Goal: Contribute content

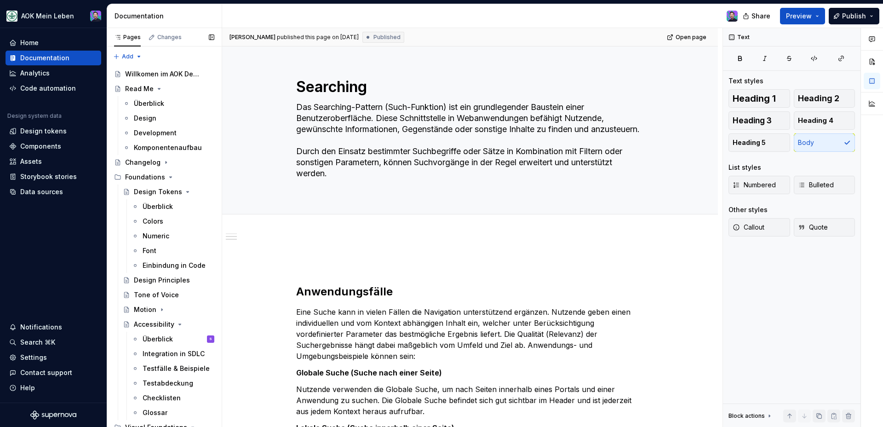
scroll to position [375, 0]
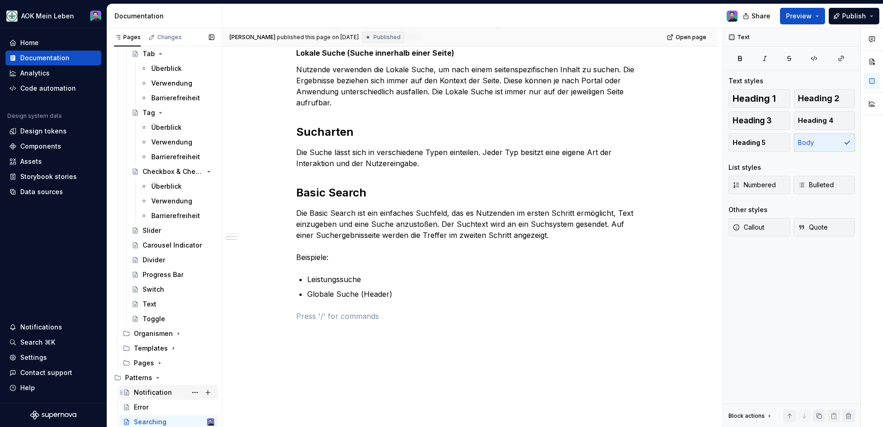
click at [146, 397] on div "Notification" at bounding box center [174, 392] width 80 height 13
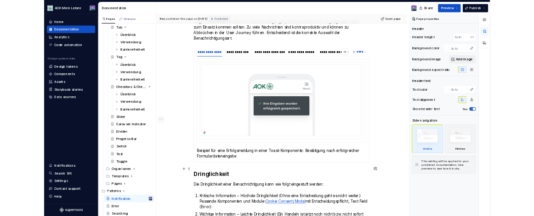
scroll to position [405, 0]
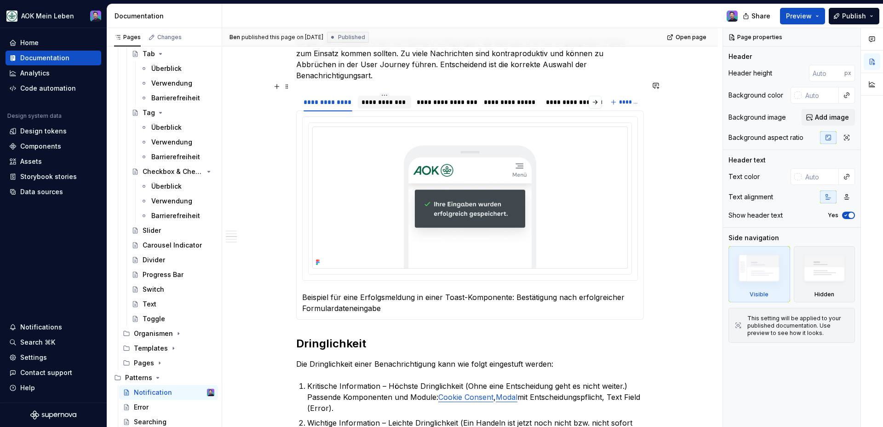
click at [387, 97] on div "**********" at bounding box center [384, 101] width 46 height 9
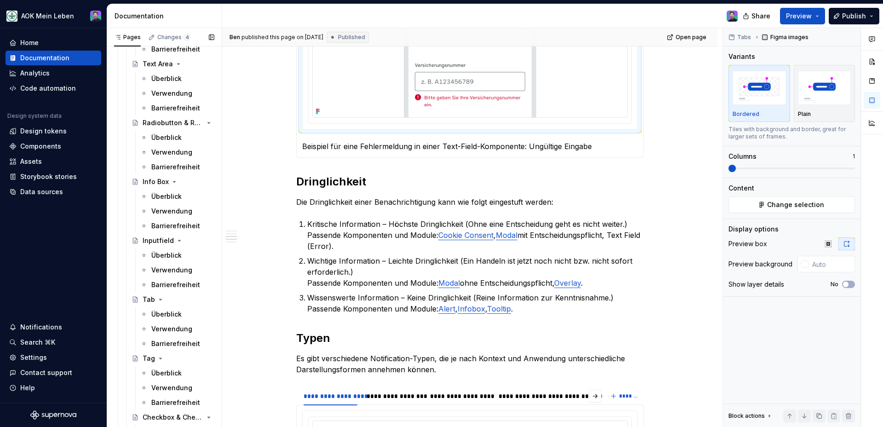
scroll to position [947, 0]
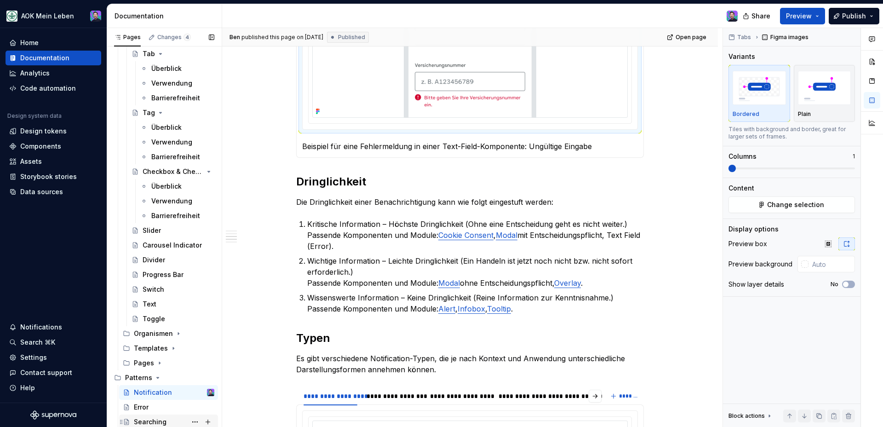
click at [163, 422] on div "Searching" at bounding box center [150, 421] width 33 height 9
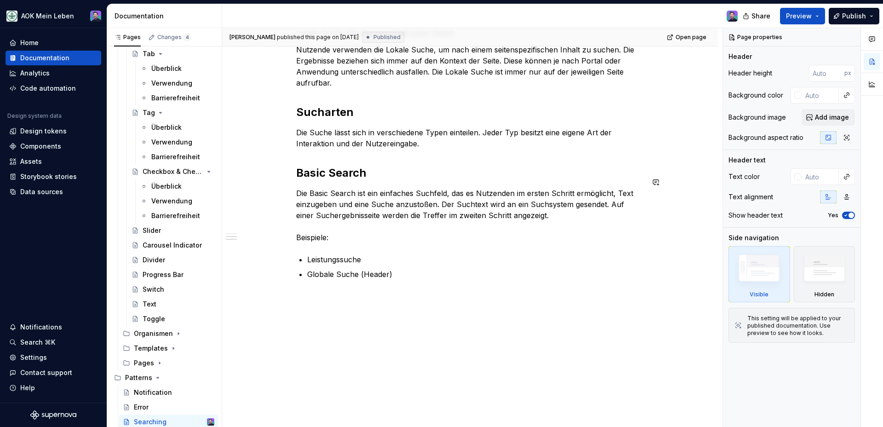
scroll to position [397, 0]
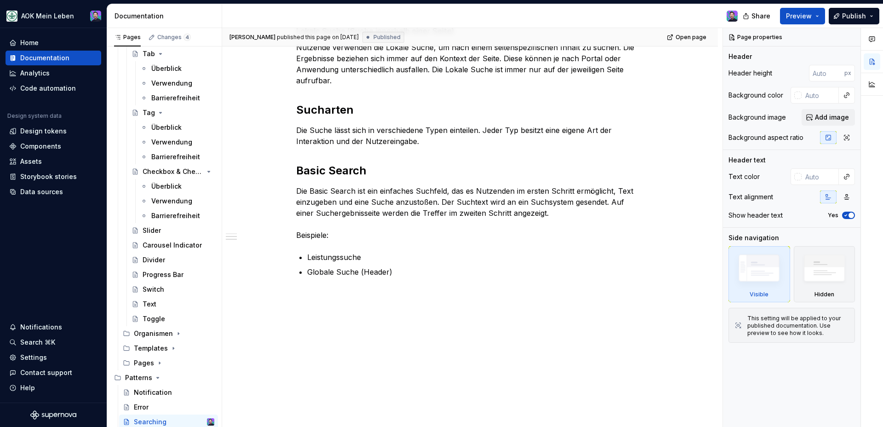
click at [435, 269] on div "Anwendungsfälle Eine Suche kann in vielen Fällen die Navigation unterstützend e…" at bounding box center [470, 80] width 348 height 440
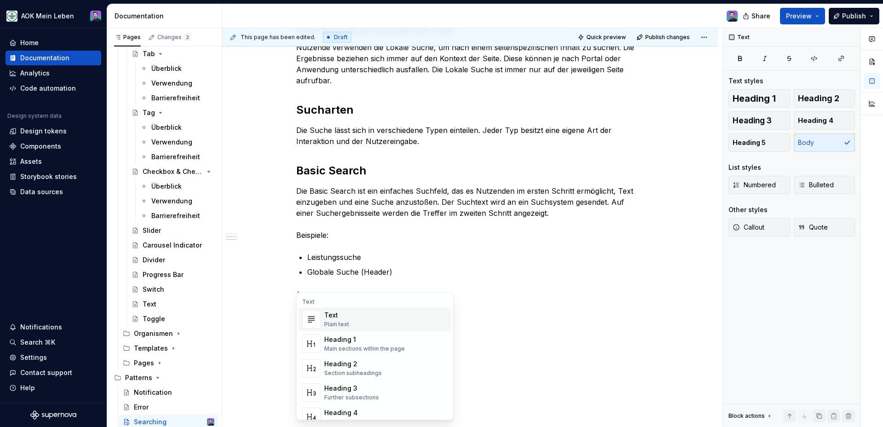
type textarea "*"
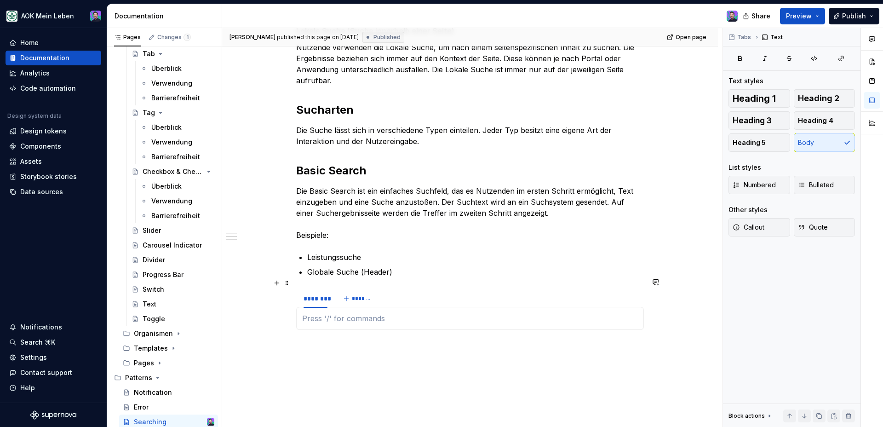
type textarea "*"
click at [310, 294] on div "********" at bounding box center [316, 298] width 24 height 9
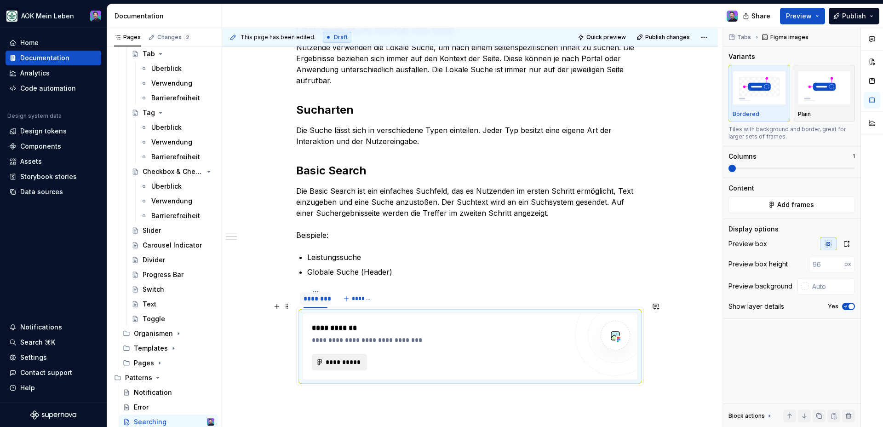
click at [357, 355] on button "**********" at bounding box center [339, 362] width 55 height 17
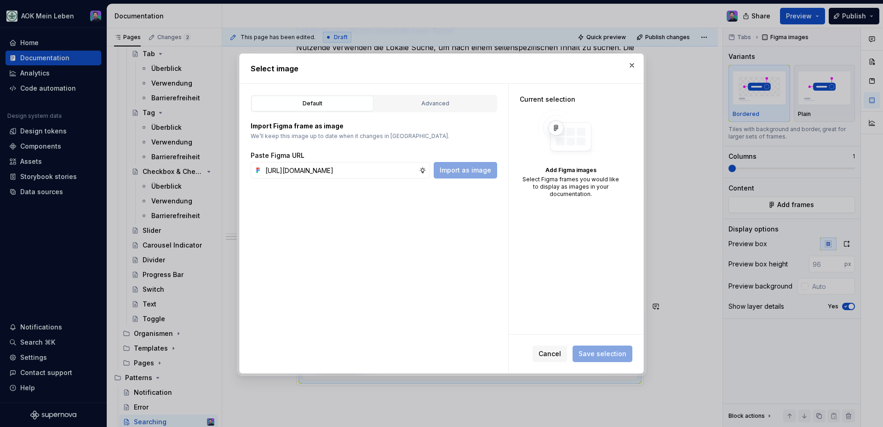
scroll to position [0, 280]
type input "[URL][DOMAIN_NAME]"
click at [465, 180] on div "Default Advanced Import Figma frame as image We’ll keep this image up to date w…" at bounding box center [374, 228] width 269 height 289
click at [465, 178] on button "Import as image" at bounding box center [465, 170] width 63 height 17
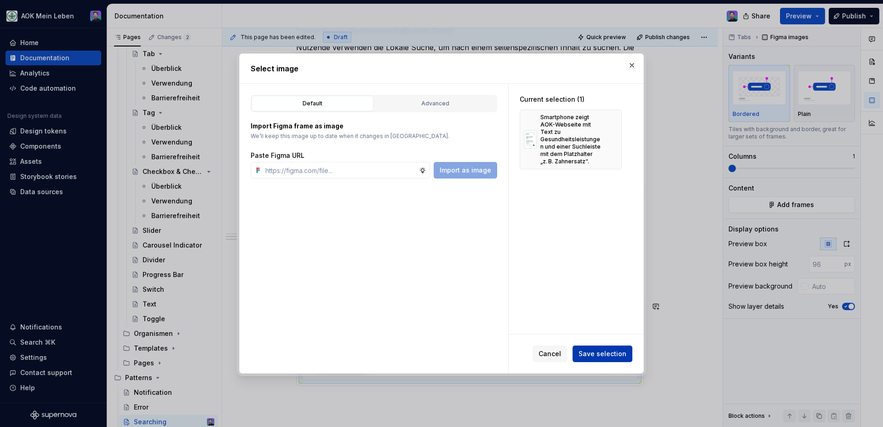
click at [582, 355] on span "Save selection" at bounding box center [603, 353] width 48 height 9
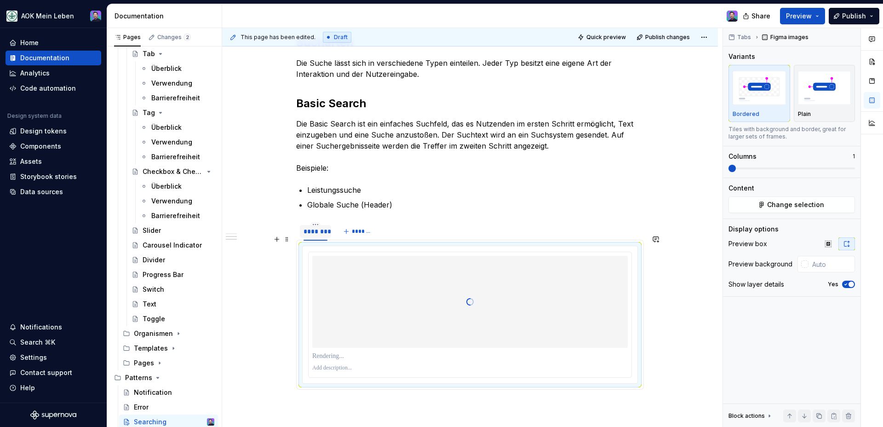
scroll to position [464, 0]
click at [322, 227] on div "********" at bounding box center [316, 231] width 24 height 9
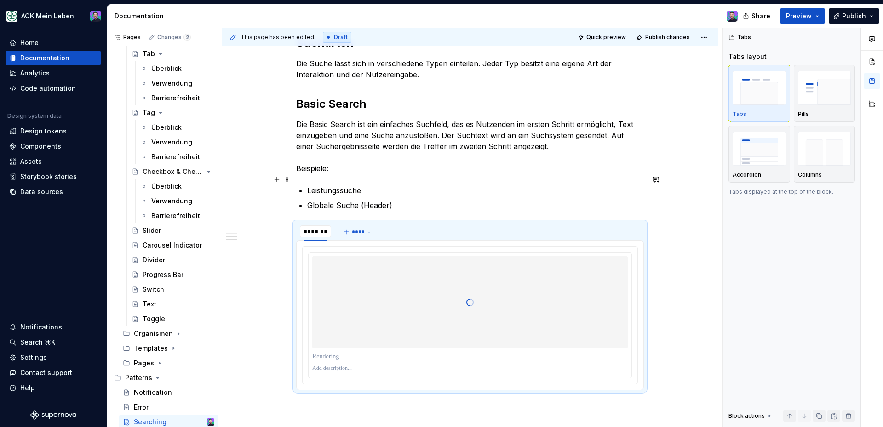
click at [331, 185] on p "Leistungssuche" at bounding box center [475, 190] width 337 height 11
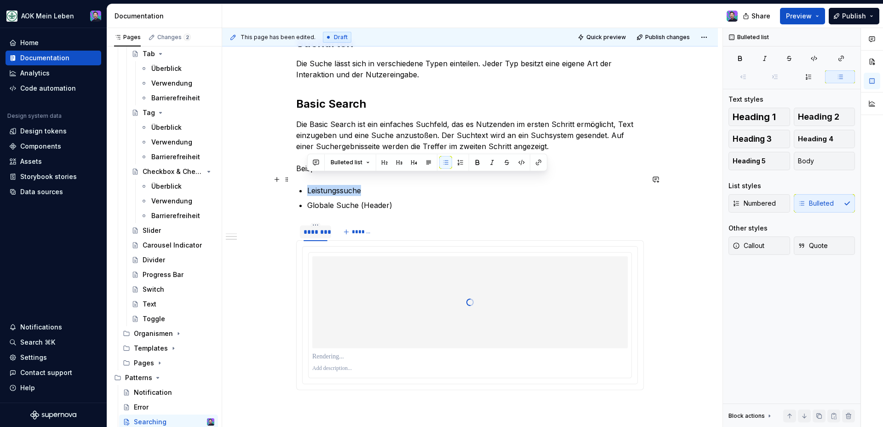
click at [331, 185] on p "Leistungssuche" at bounding box center [475, 190] width 337 height 11
copy p "Leistungssuche"
click at [322, 227] on div "********" at bounding box center [316, 231] width 24 height 9
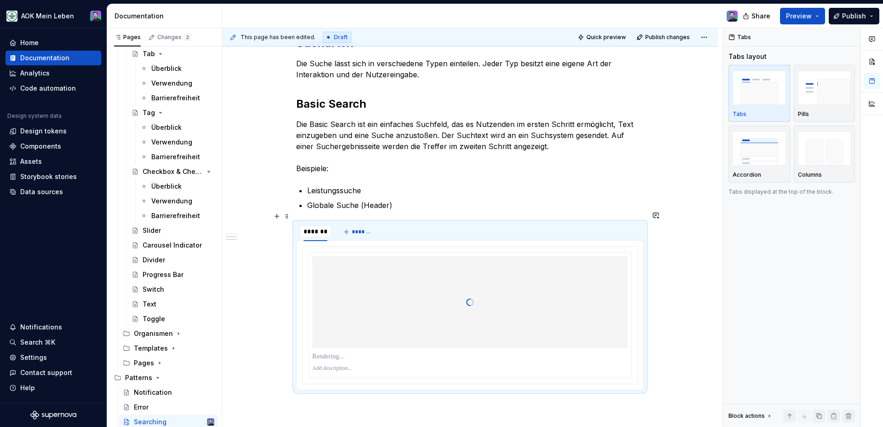
type input "**********"
click at [381, 228] on span "*******" at bounding box center [387, 231] width 21 height 7
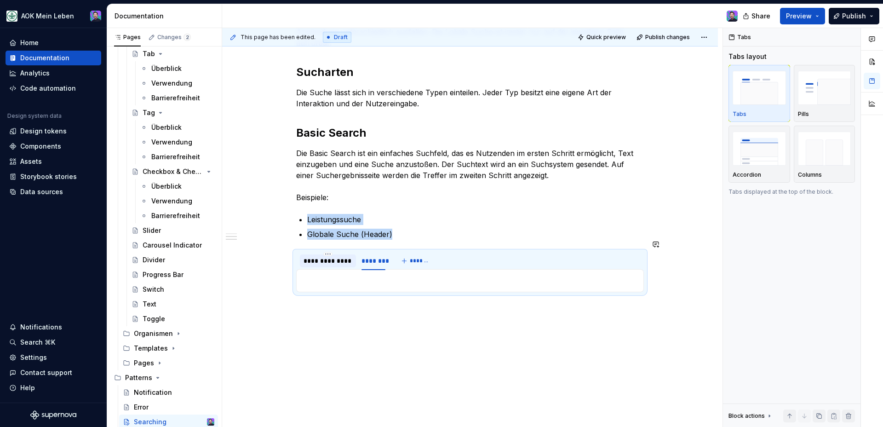
click at [353, 269] on div at bounding box center [470, 280] width 348 height 23
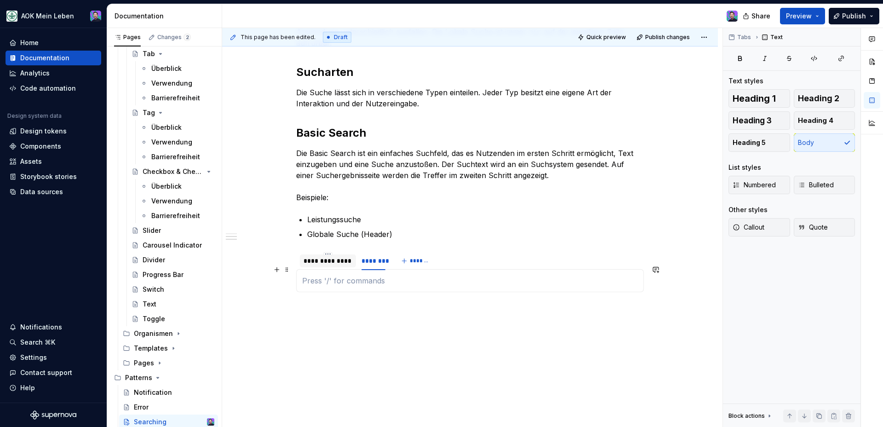
click at [353, 275] on p at bounding box center [470, 280] width 336 height 11
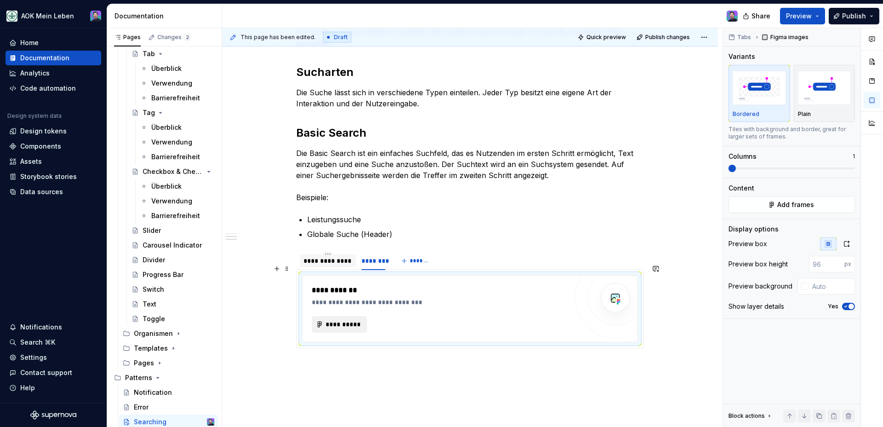
click at [312, 316] on button "**********" at bounding box center [339, 324] width 55 height 17
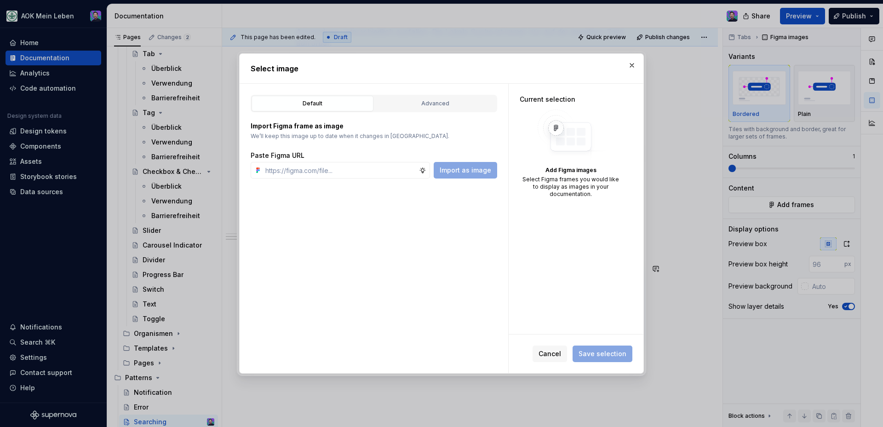
type textarea "*"
type input "[URL][DOMAIN_NAME]"
type textarea "*"
type input "[URL][DOMAIN_NAME]"
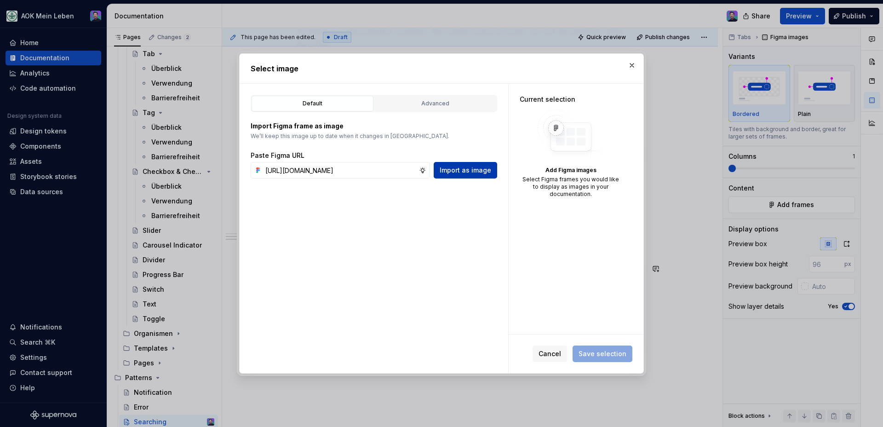
click at [462, 163] on button "Import as image" at bounding box center [465, 170] width 63 height 17
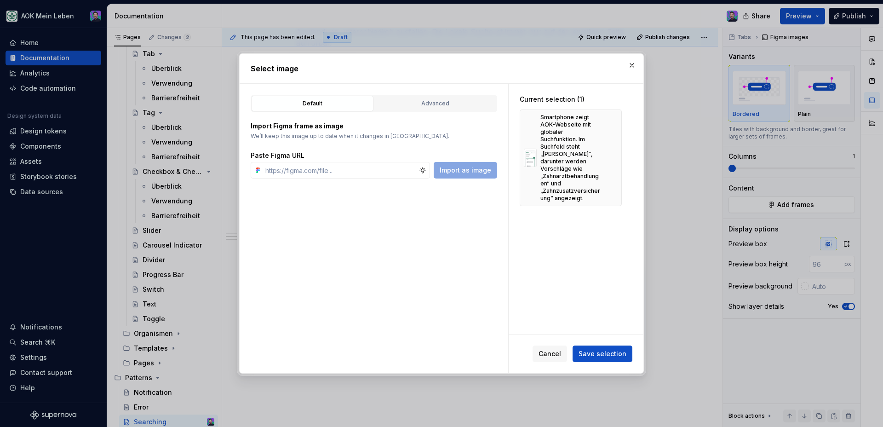
type textarea "*"
click at [590, 350] on span "Save selection" at bounding box center [603, 353] width 48 height 9
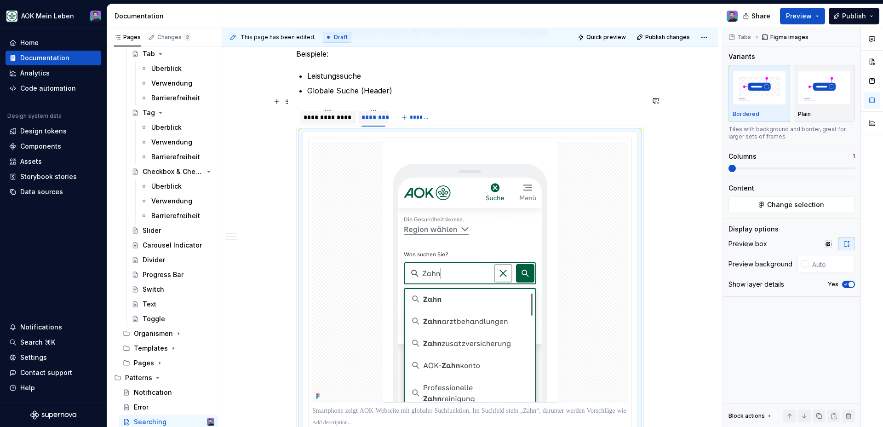
click at [375, 113] on div "********" at bounding box center [373, 117] width 24 height 9
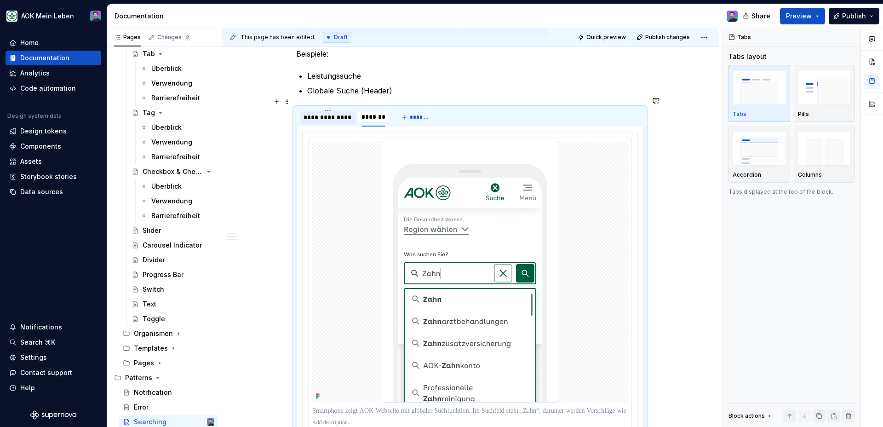
type input "**********"
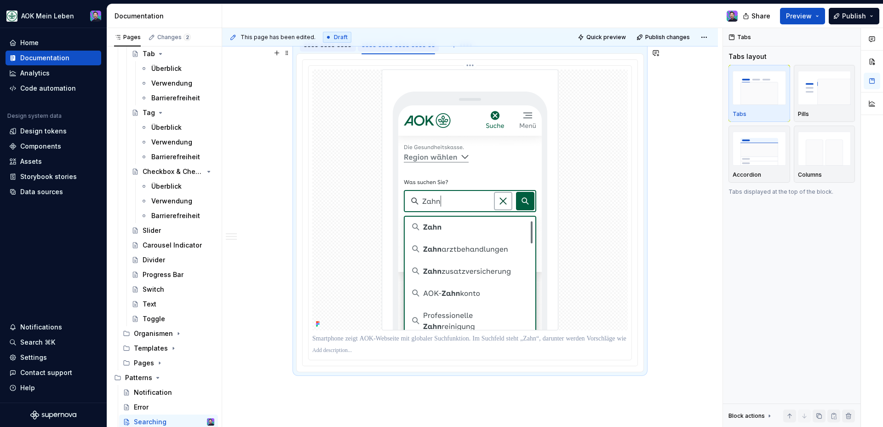
scroll to position [652, 0]
click at [523, 274] on img at bounding box center [470, 198] width 177 height 261
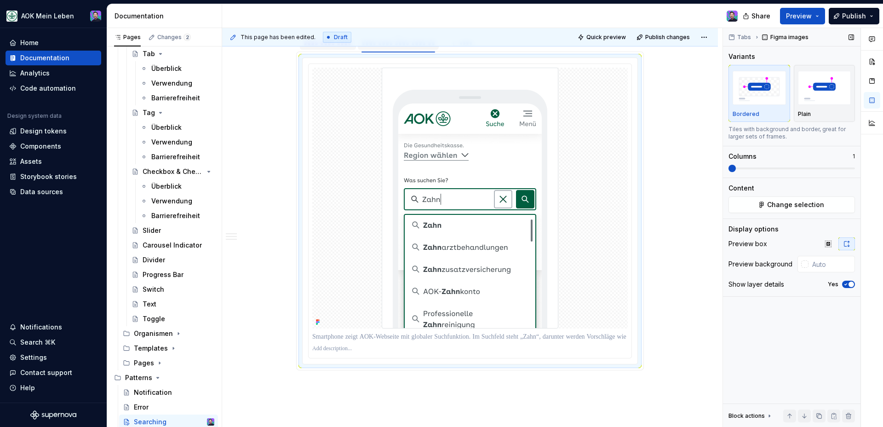
click at [848, 286] on icon "button" at bounding box center [845, 284] width 7 height 6
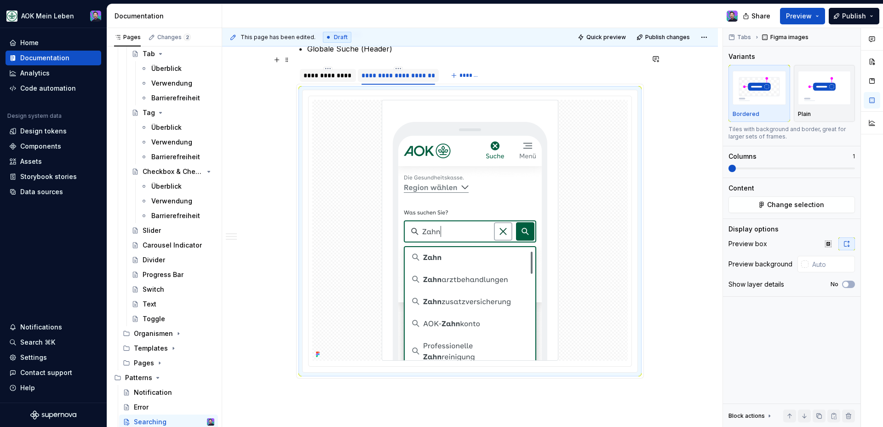
click at [342, 71] on div "**********" at bounding box center [328, 75] width 49 height 9
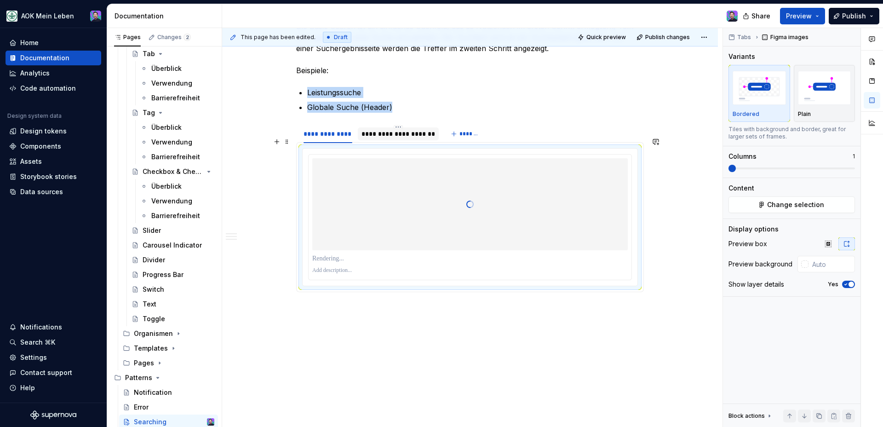
click at [444, 193] on div at bounding box center [469, 204] width 315 height 92
click at [854, 284] on button "Yes" at bounding box center [848, 284] width 13 height 7
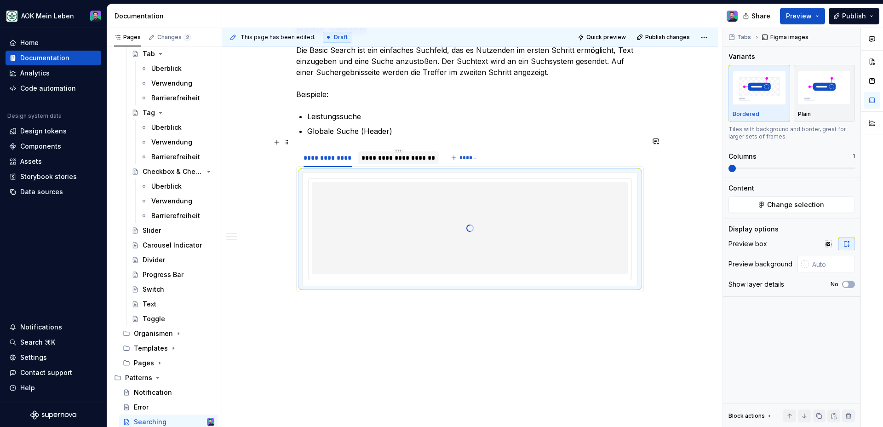
click at [425, 153] on div "**********" at bounding box center [398, 157] width 74 height 9
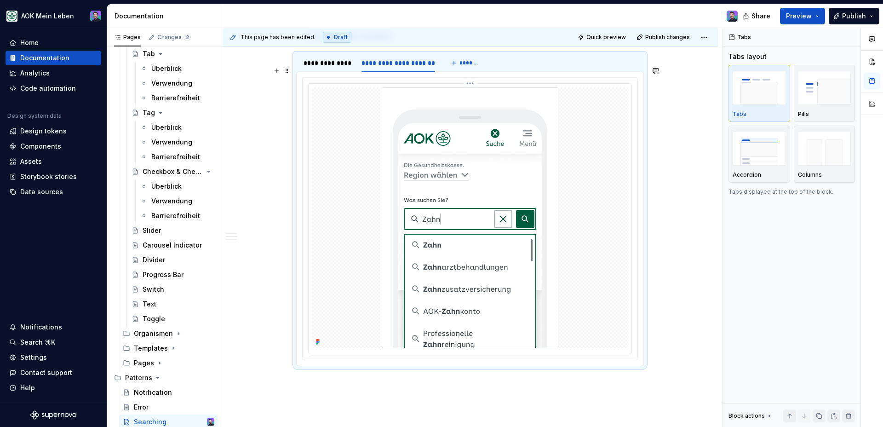
scroll to position [630, 0]
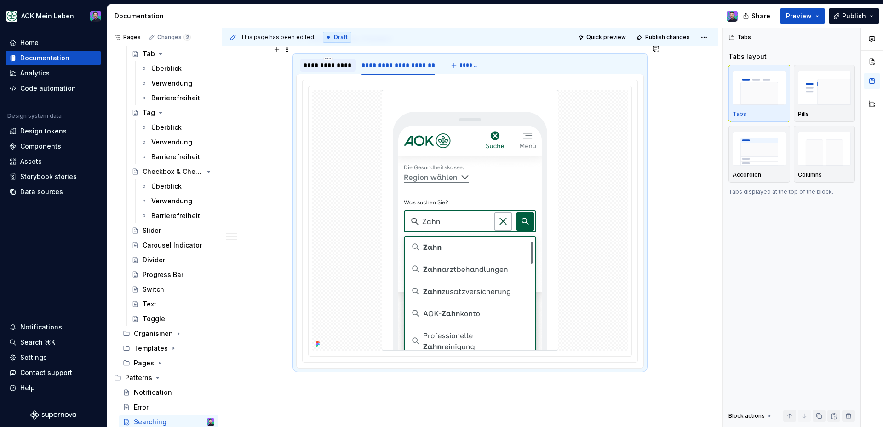
click at [336, 61] on div "**********" at bounding box center [328, 65] width 49 height 9
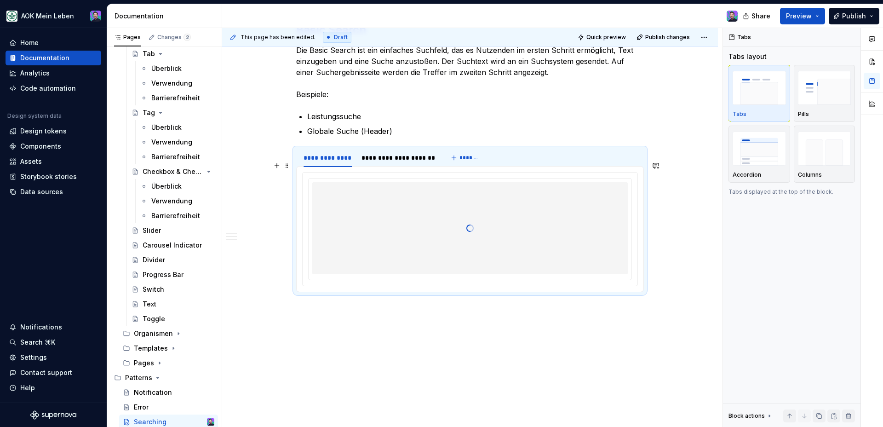
click at [430, 215] on div at bounding box center [469, 228] width 315 height 92
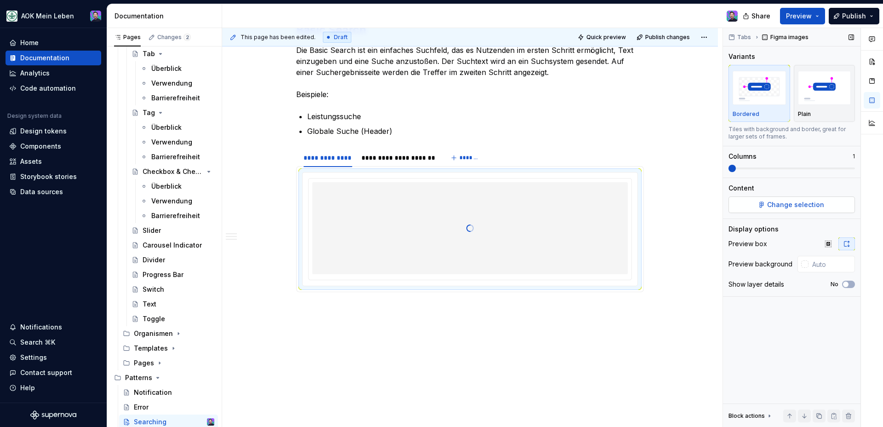
click at [759, 211] on button "Change selection" at bounding box center [791, 204] width 126 height 17
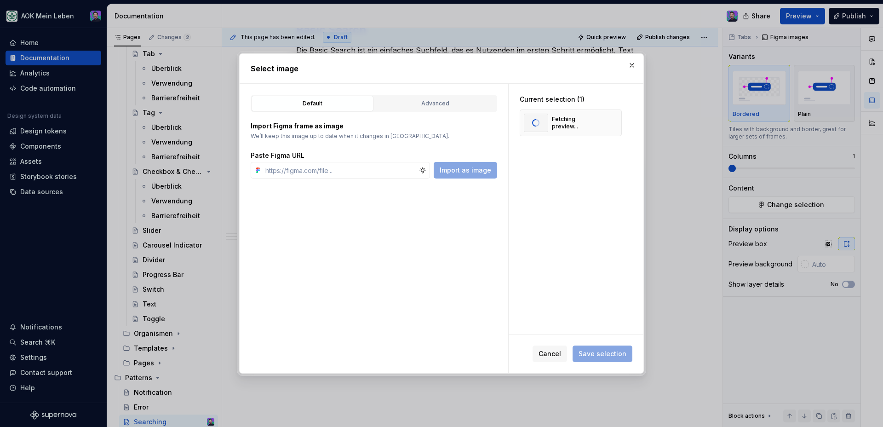
type textarea "*"
click at [573, 125] on div "Fetching preview..." at bounding box center [576, 122] width 49 height 15
click at [608, 123] on button "button" at bounding box center [611, 122] width 13 height 13
click at [338, 163] on input "text" at bounding box center [340, 170] width 157 height 17
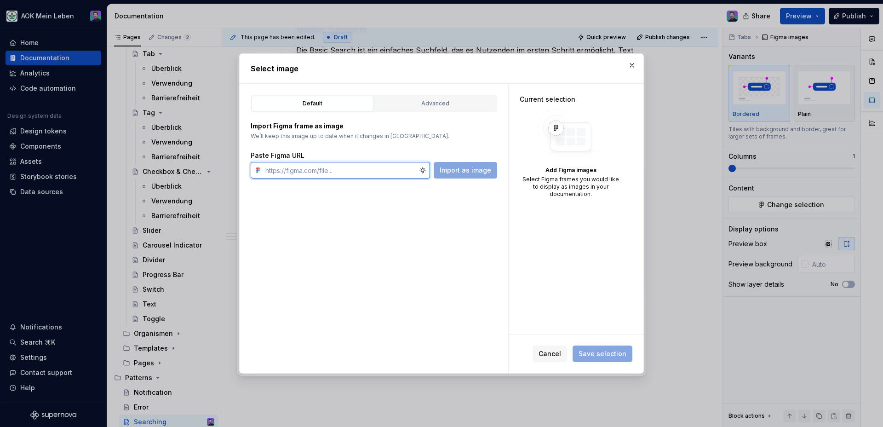
paste input "[URL][DOMAIN_NAME]"
type input "[URL][DOMAIN_NAME]"
click at [465, 164] on button "Import as image" at bounding box center [465, 170] width 63 height 17
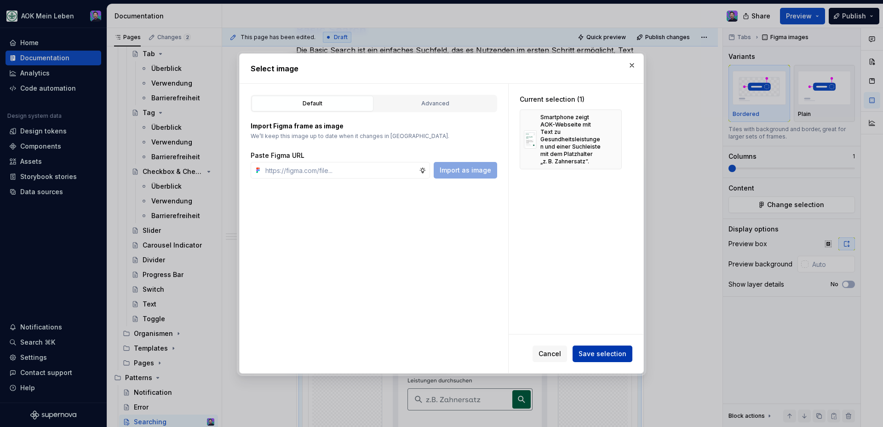
click at [618, 351] on span "Save selection" at bounding box center [603, 353] width 48 height 9
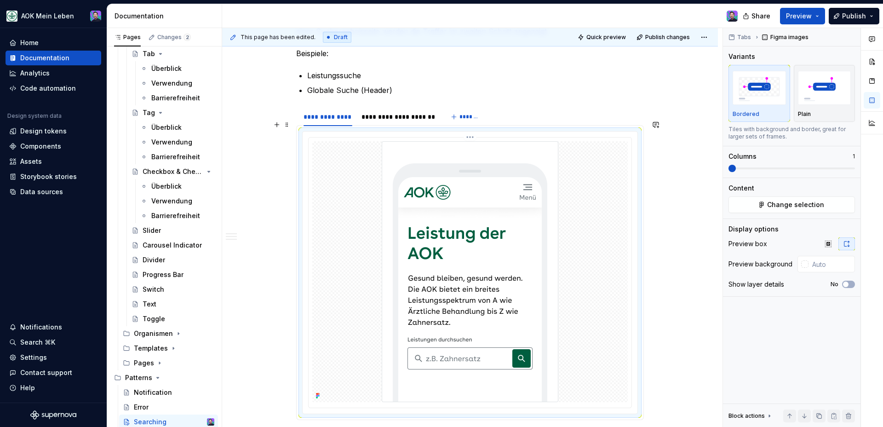
scroll to position [597, 0]
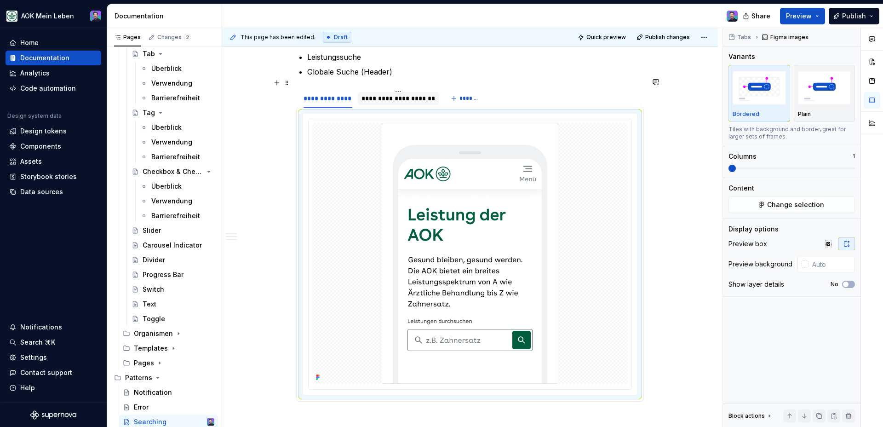
click at [419, 94] on div "**********" at bounding box center [398, 98] width 74 height 9
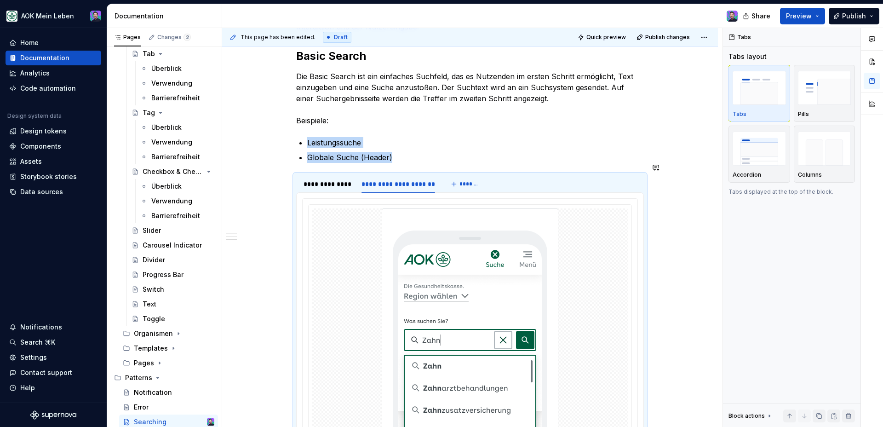
scroll to position [518, 0]
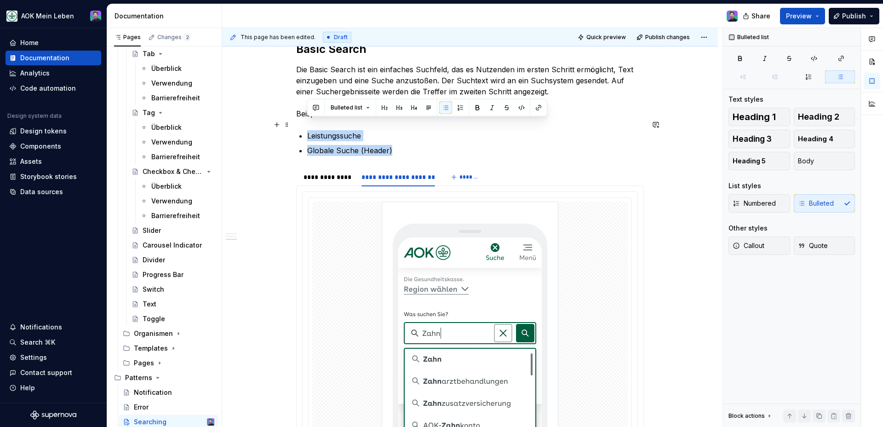
drag, startPoint x: 443, startPoint y: 140, endPoint x: 300, endPoint y: 122, distance: 144.6
click at [307, 130] on ul "Leistungssuche Globale Suche (Header)" at bounding box center [475, 143] width 337 height 26
click at [332, 145] on div "Anwendungsfälle Eine Suche kann in vielen Fällen die Navigation unterstützend e…" at bounding box center [470, 112] width 348 height 749
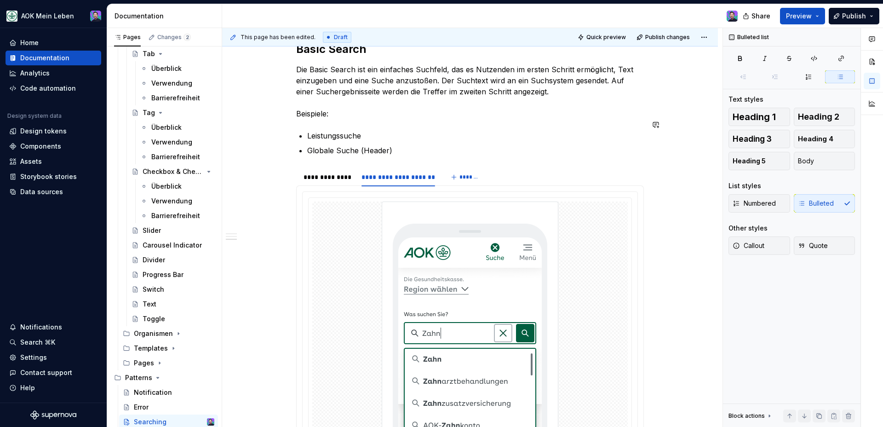
click at [317, 109] on div "Anwendungsfälle Eine Suche kann in vielen Fällen die Navigation unterstützend e…" at bounding box center [470, 112] width 348 height 749
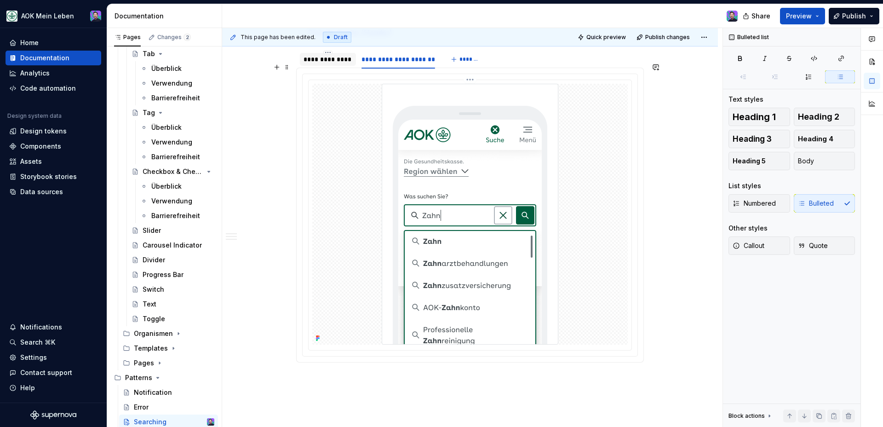
scroll to position [706, 0]
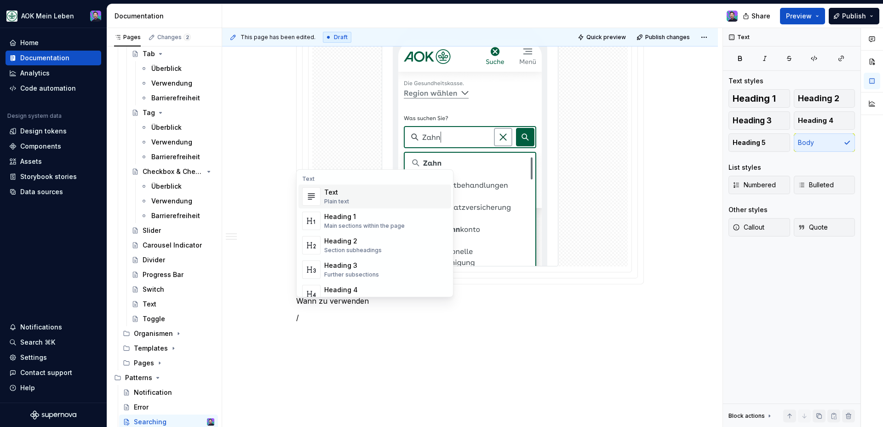
scroll to position [714, 0]
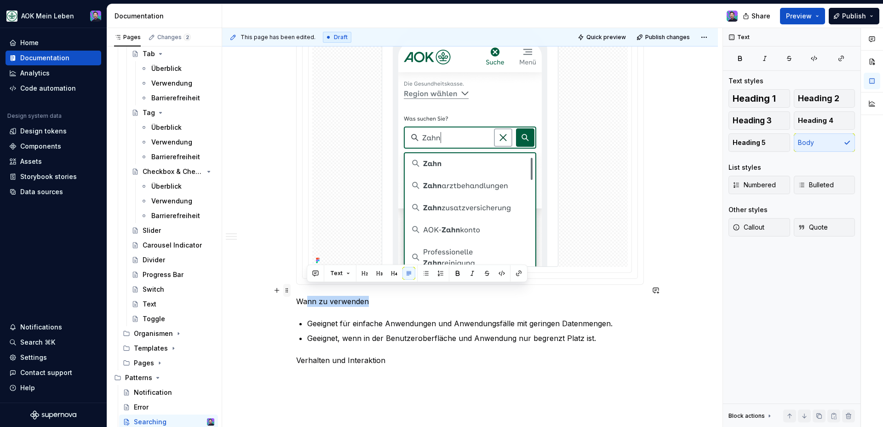
drag, startPoint x: 379, startPoint y: 292, endPoint x: 286, endPoint y: 291, distance: 93.4
click at [369, 296] on p "Wann zu verwenden" at bounding box center [470, 301] width 348 height 11
drag, startPoint x: 370, startPoint y: 292, endPoint x: 294, endPoint y: 292, distance: 76.3
click at [294, 292] on div "Anwendungsfälle Eine Suche kann in vielen Fällen die Navigation unterstützend e…" at bounding box center [470, 13] width 496 height 984
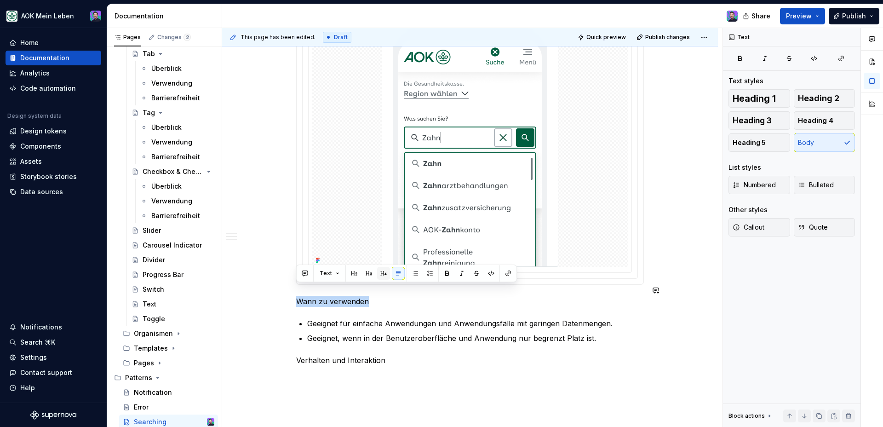
click at [378, 274] on button "button" at bounding box center [383, 273] width 13 height 13
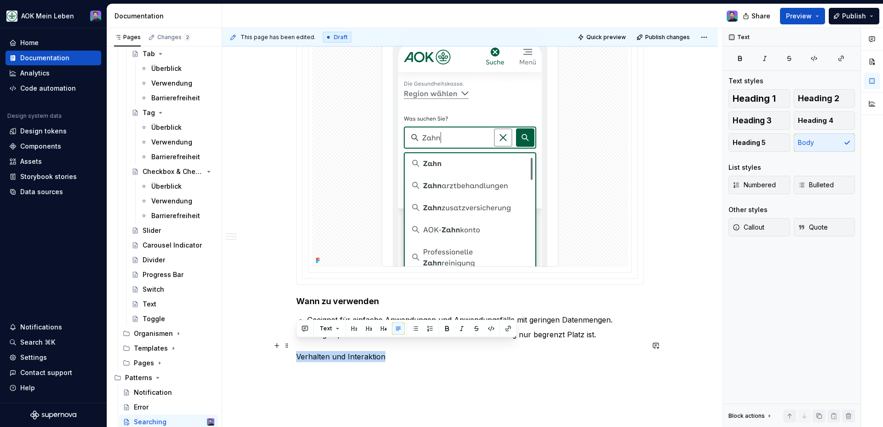
drag, startPoint x: 394, startPoint y: 347, endPoint x: 294, endPoint y: 342, distance: 99.9
click at [294, 342] on div "Anwendungsfälle Eine Suche kann in vielen Fällen die Navigation unterstützend e…" at bounding box center [470, 11] width 496 height 980
click at [383, 332] on button "button" at bounding box center [383, 328] width 13 height 13
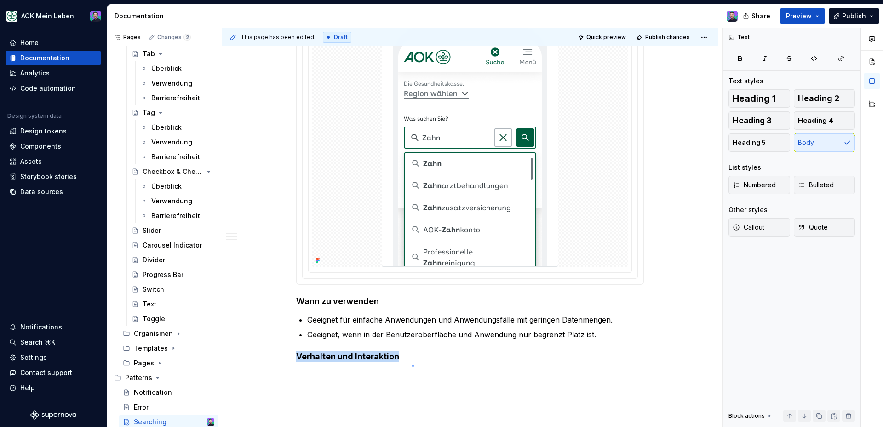
click at [412, 365] on div "This page has been edited. Draft Quick preview Publish changes Searching Das Se…" at bounding box center [472, 227] width 500 height 399
click at [412, 365] on div "Anwendungsfälle Eine Suche kann in vielen Fällen die Navigation unterstützend e…" at bounding box center [470, 11] width 496 height 980
click at [412, 369] on p at bounding box center [470, 374] width 348 height 11
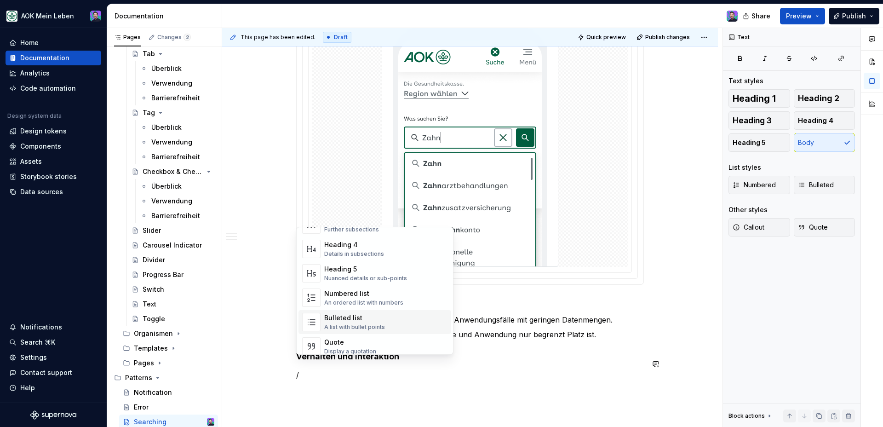
scroll to position [106, 0]
click at [346, 319] on div "Bulleted list A list with bullet points" at bounding box center [354, 318] width 61 height 17
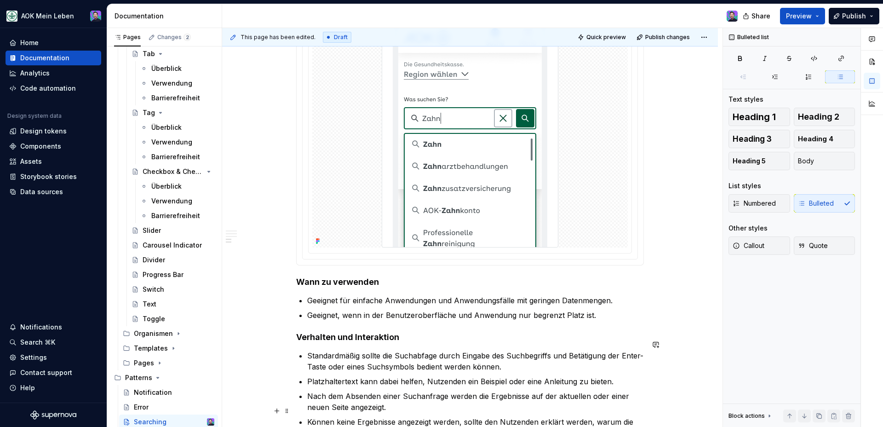
scroll to position [883, 0]
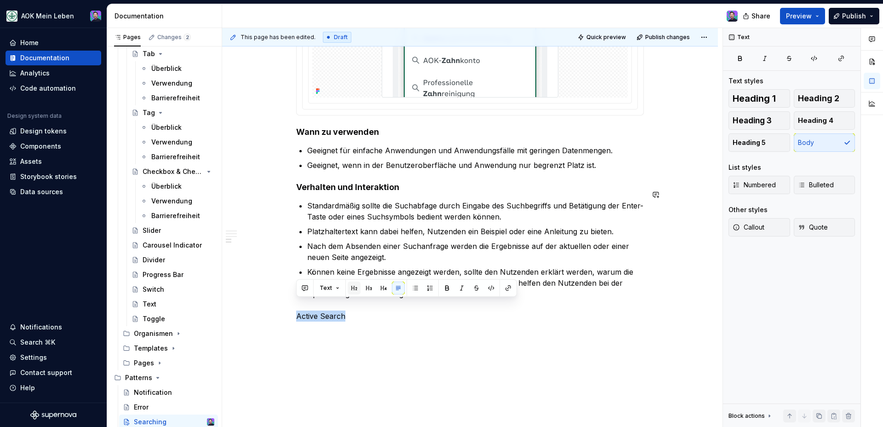
click at [355, 289] on button "button" at bounding box center [354, 287] width 13 height 13
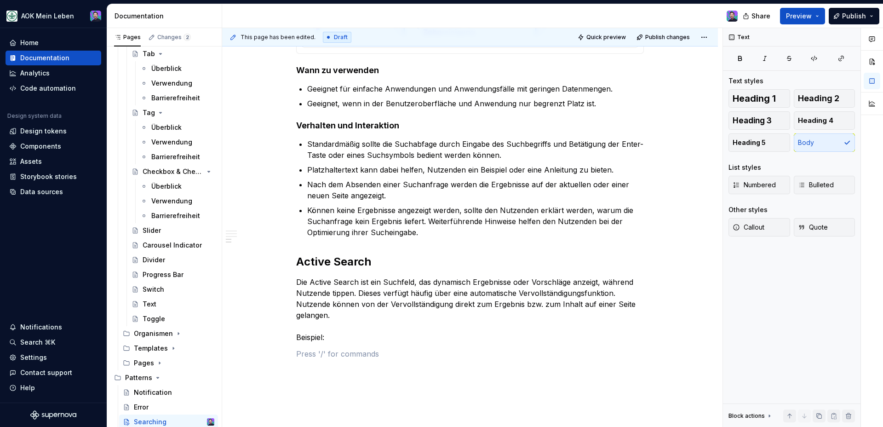
scroll to position [957, 0]
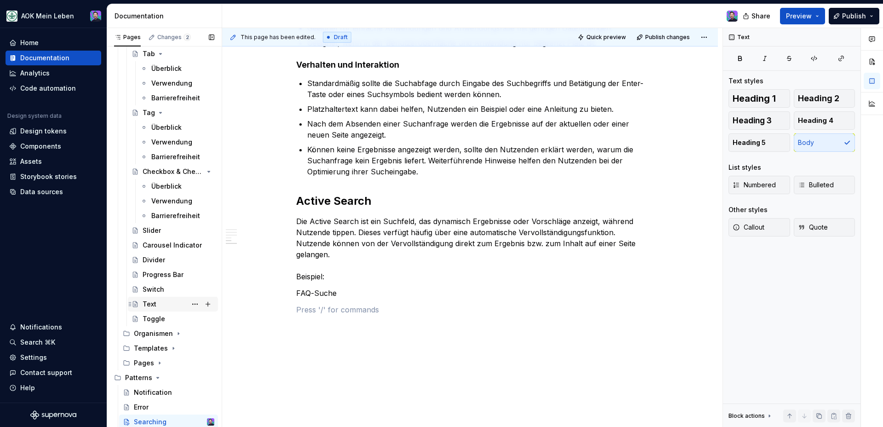
scroll to position [1011, 0]
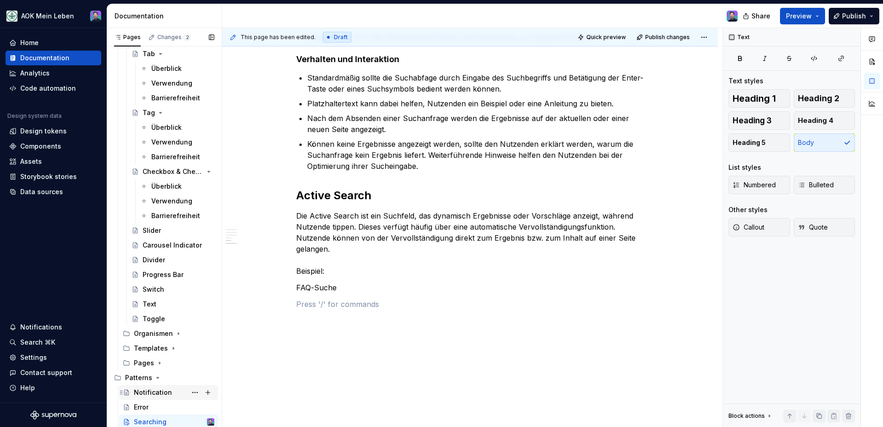
click at [149, 390] on div "Notification" at bounding box center [153, 392] width 38 height 9
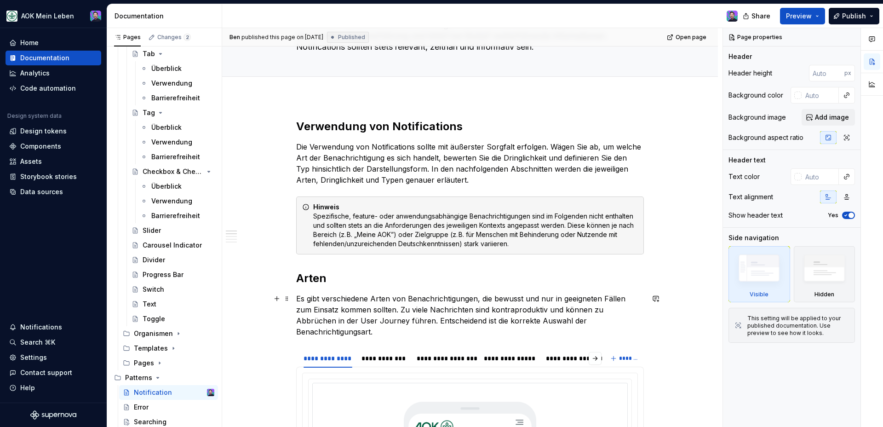
scroll to position [154, 0]
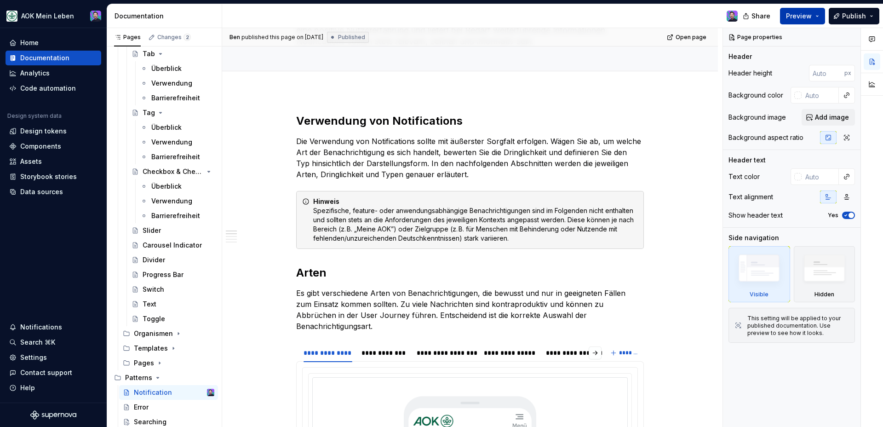
click at [786, 18] on button "Preview" at bounding box center [802, 16] width 45 height 17
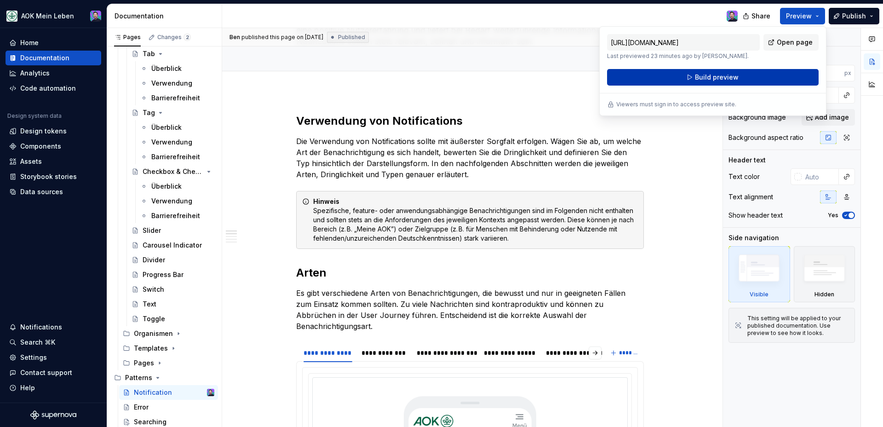
click at [732, 80] on span "Build preview" at bounding box center [717, 77] width 44 height 9
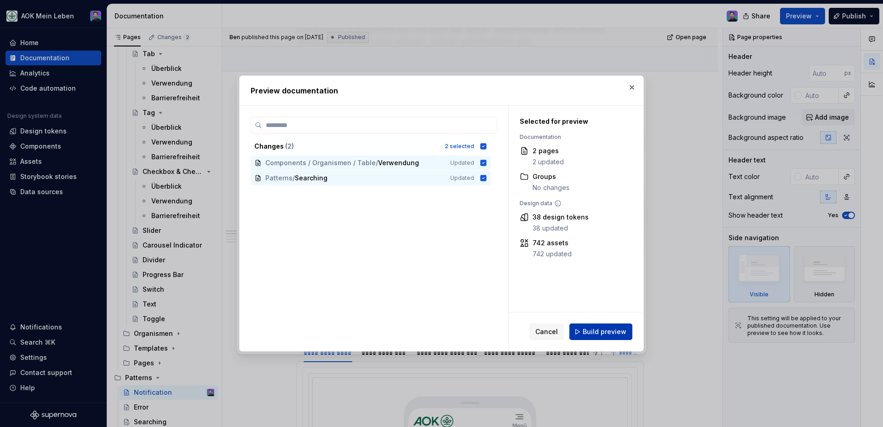
click at [584, 330] on button "Build preview" at bounding box center [600, 331] width 63 height 17
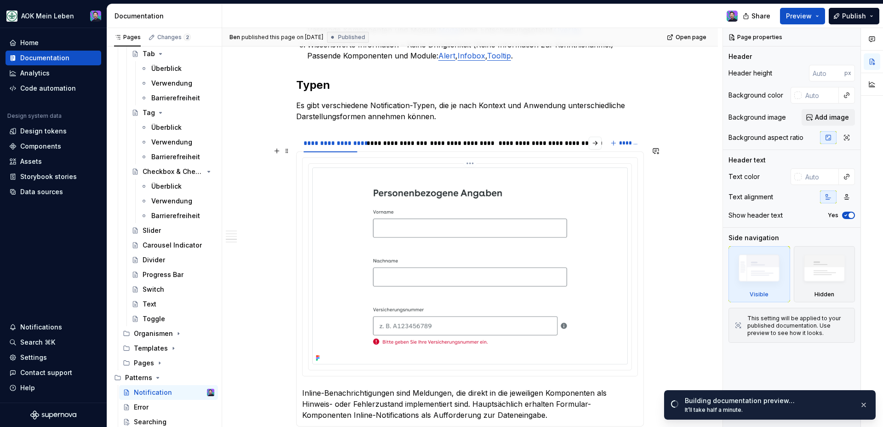
scroll to position [838, 0]
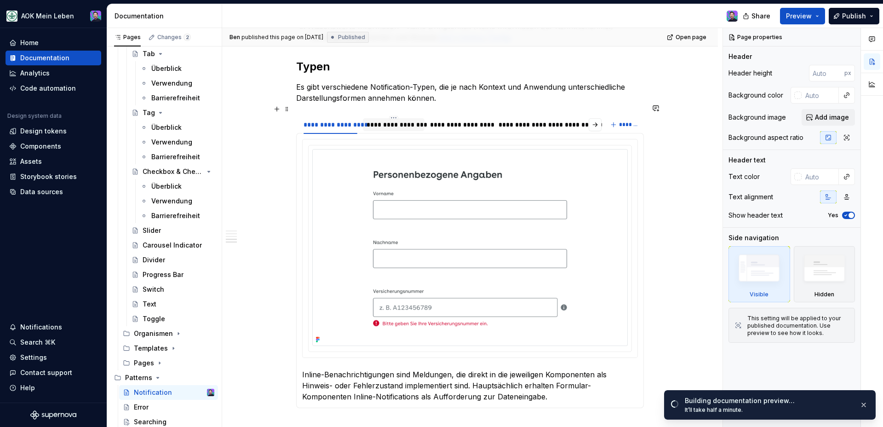
click at [380, 118] on div "**********" at bounding box center [394, 124] width 62 height 13
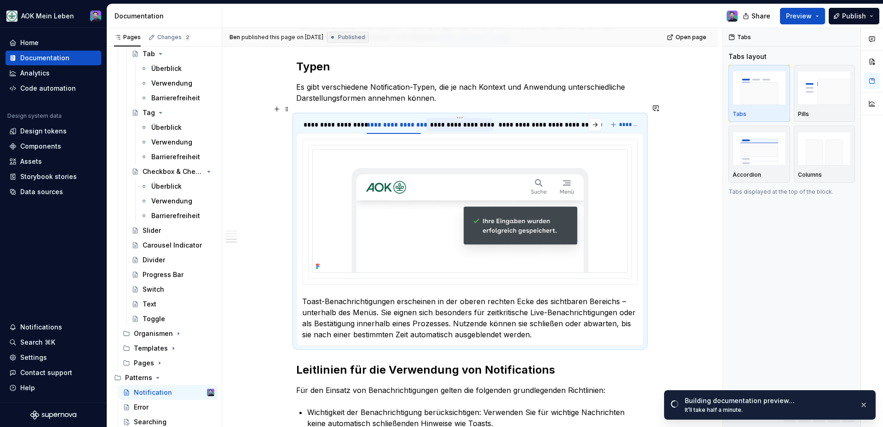
click at [442, 120] on div "**********" at bounding box center [459, 124] width 59 height 9
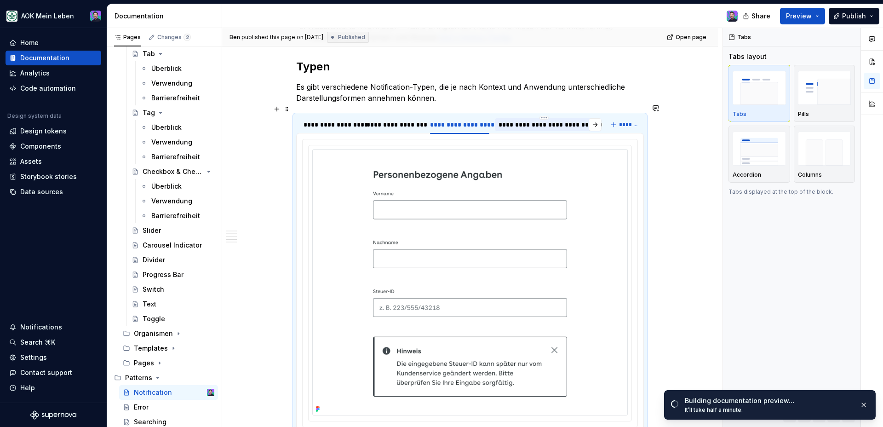
click at [503, 120] on div "**********" at bounding box center [543, 124] width 91 height 9
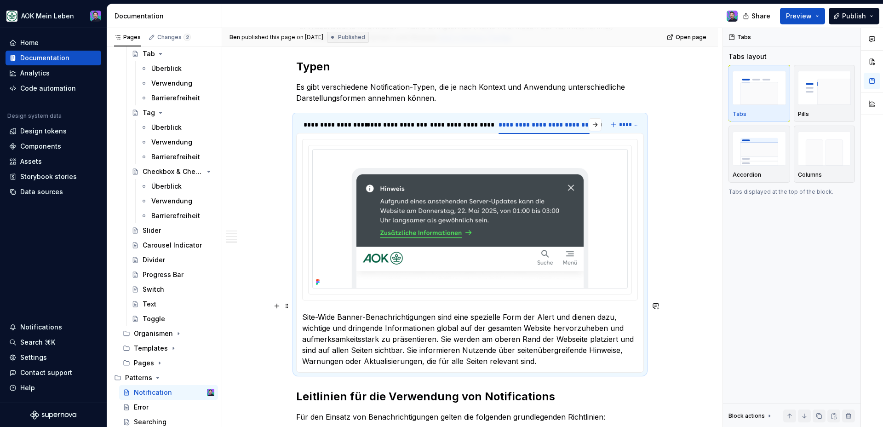
scroll to position [1123, 0]
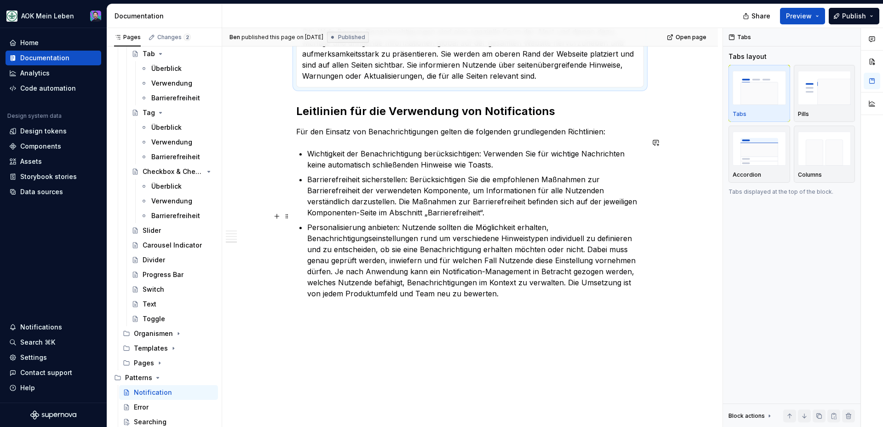
type textarea "*"
